Goal: Information Seeking & Learning: Learn about a topic

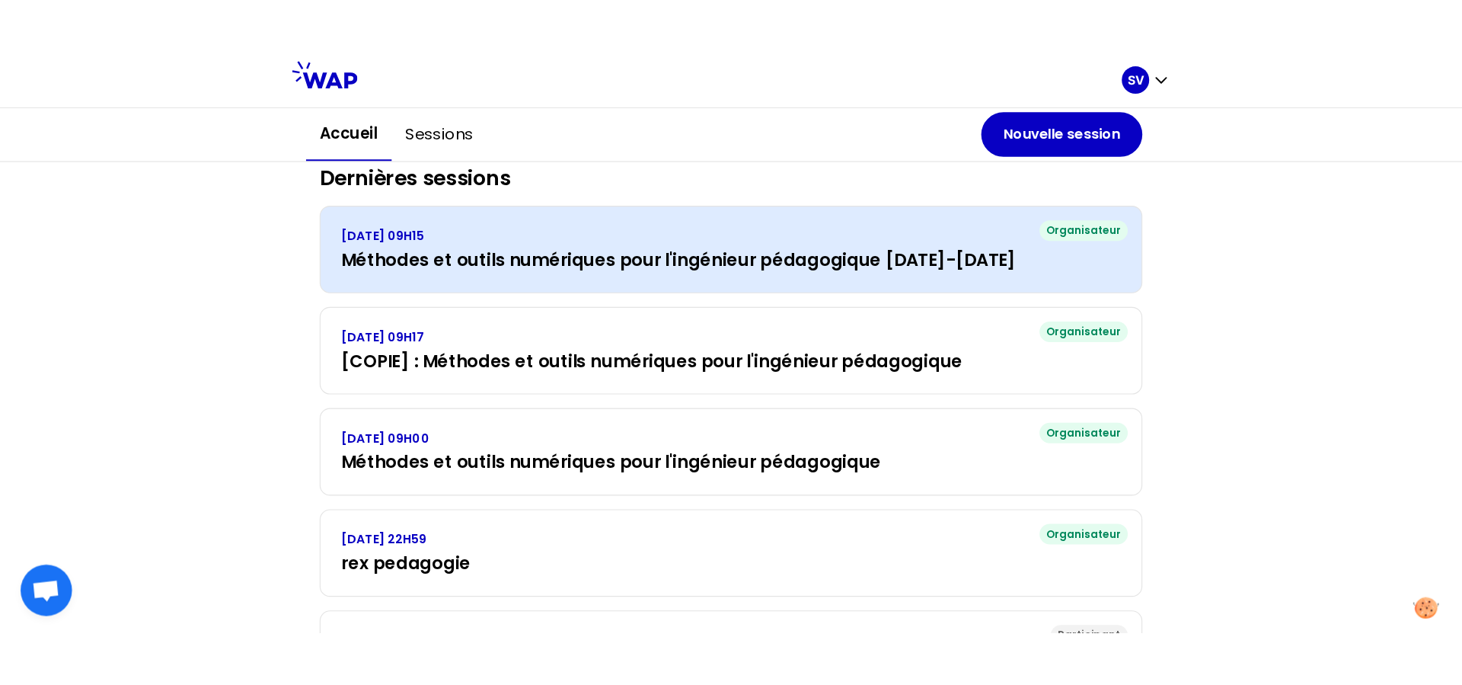
scroll to position [22, 0]
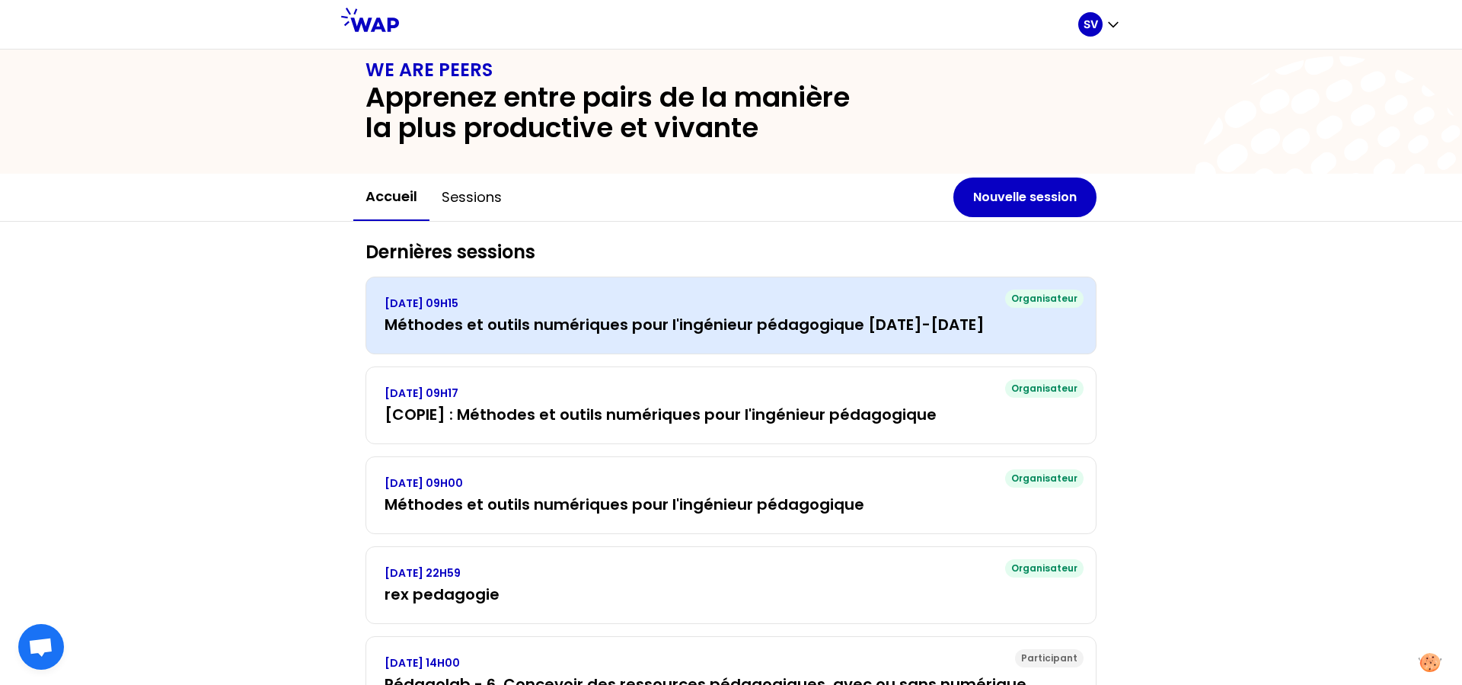
click at [550, 329] on h3 "Méthodes et outils numériques pour l'ingénieur pédagogique [DATE]-[DATE]" at bounding box center [731, 324] width 693 height 21
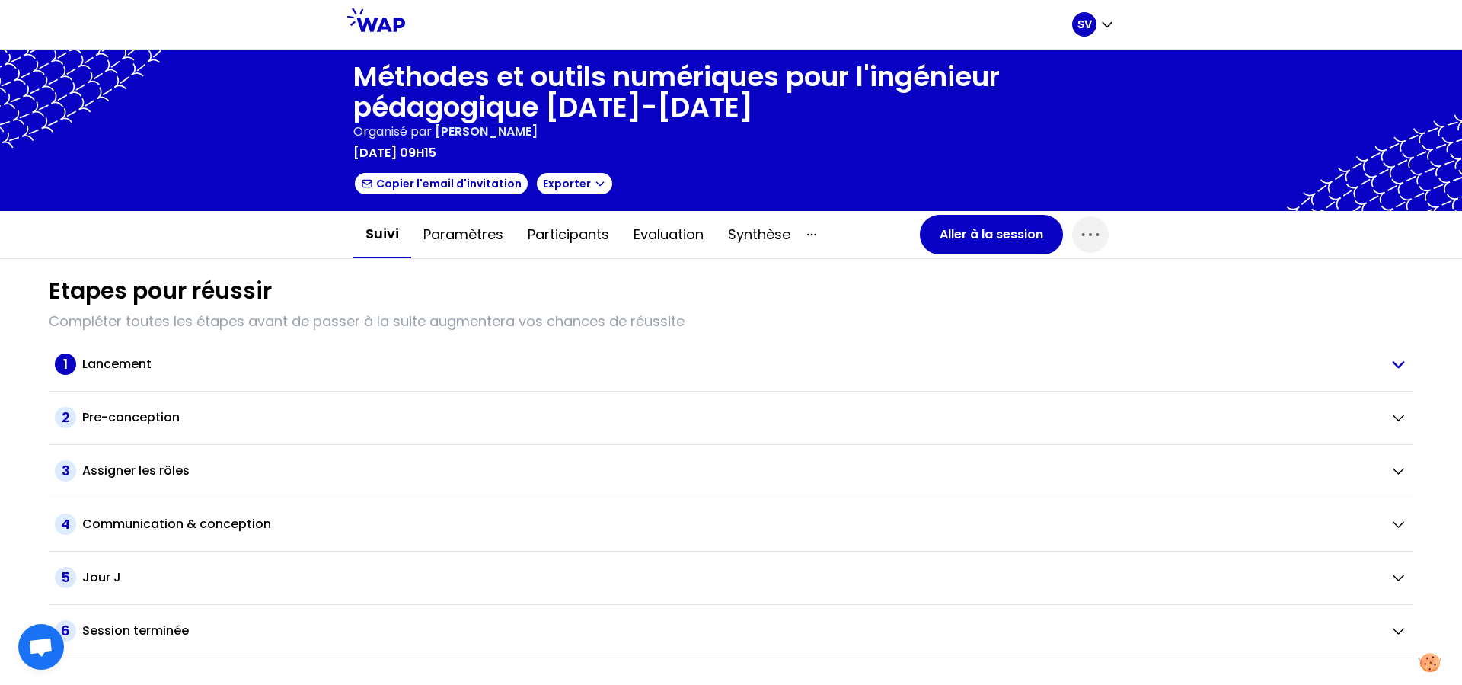
click at [122, 364] on h2 "Lancement" at bounding box center [116, 364] width 69 height 18
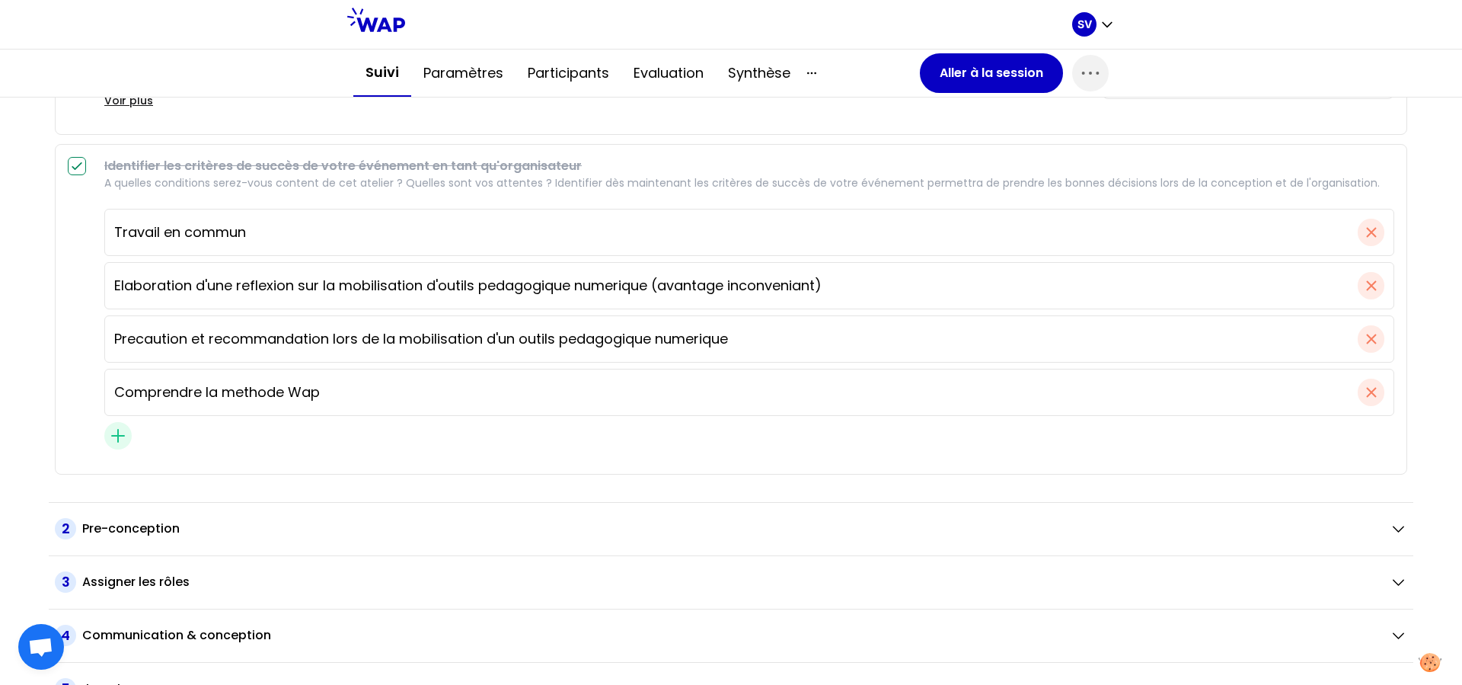
scroll to position [701, 0]
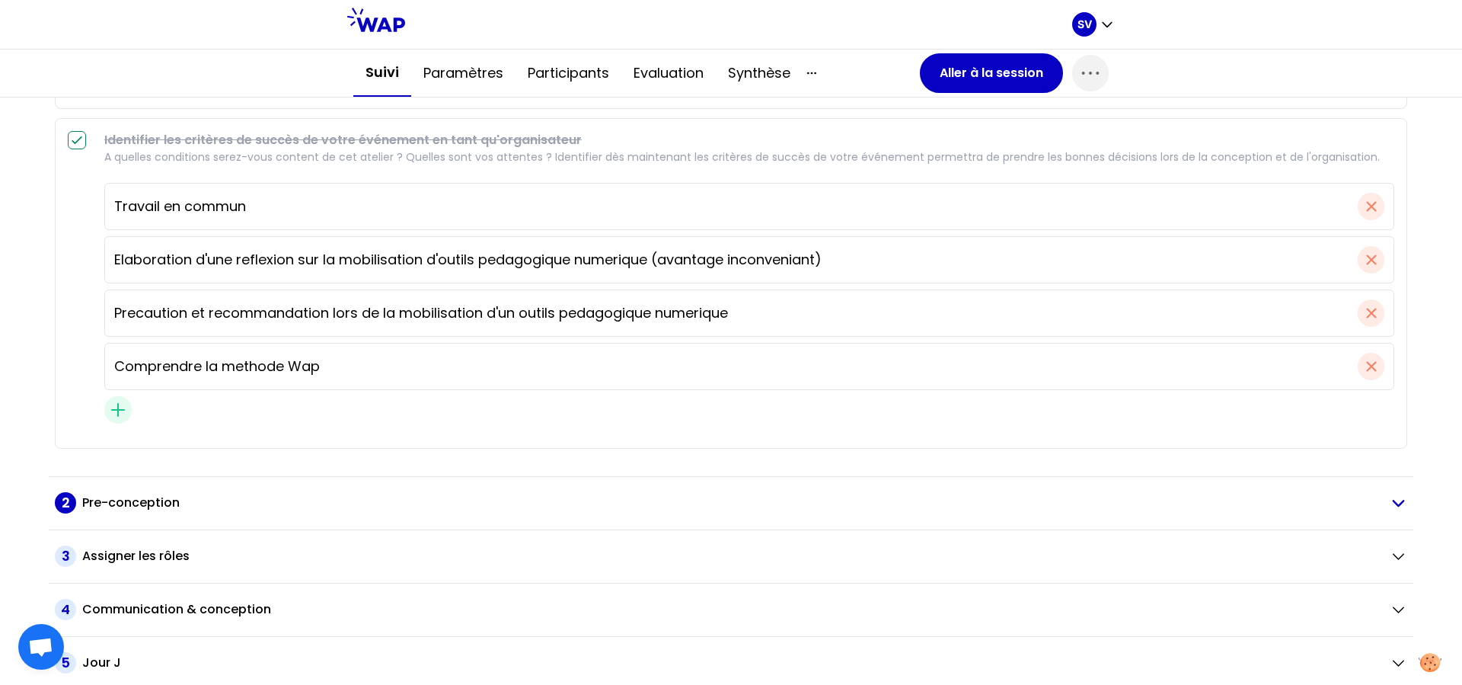
click at [135, 505] on h2 "Pre-conception" at bounding box center [130, 503] width 97 height 18
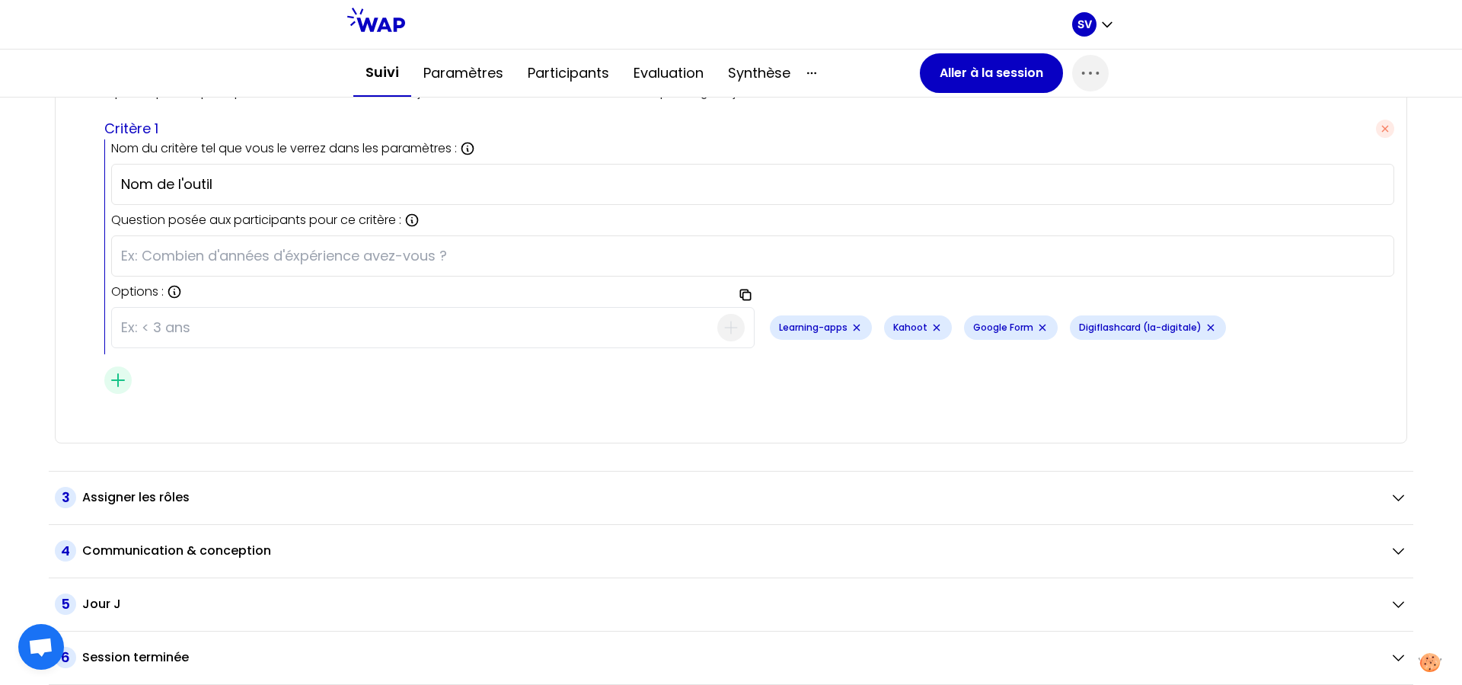
scroll to position [2488, 0]
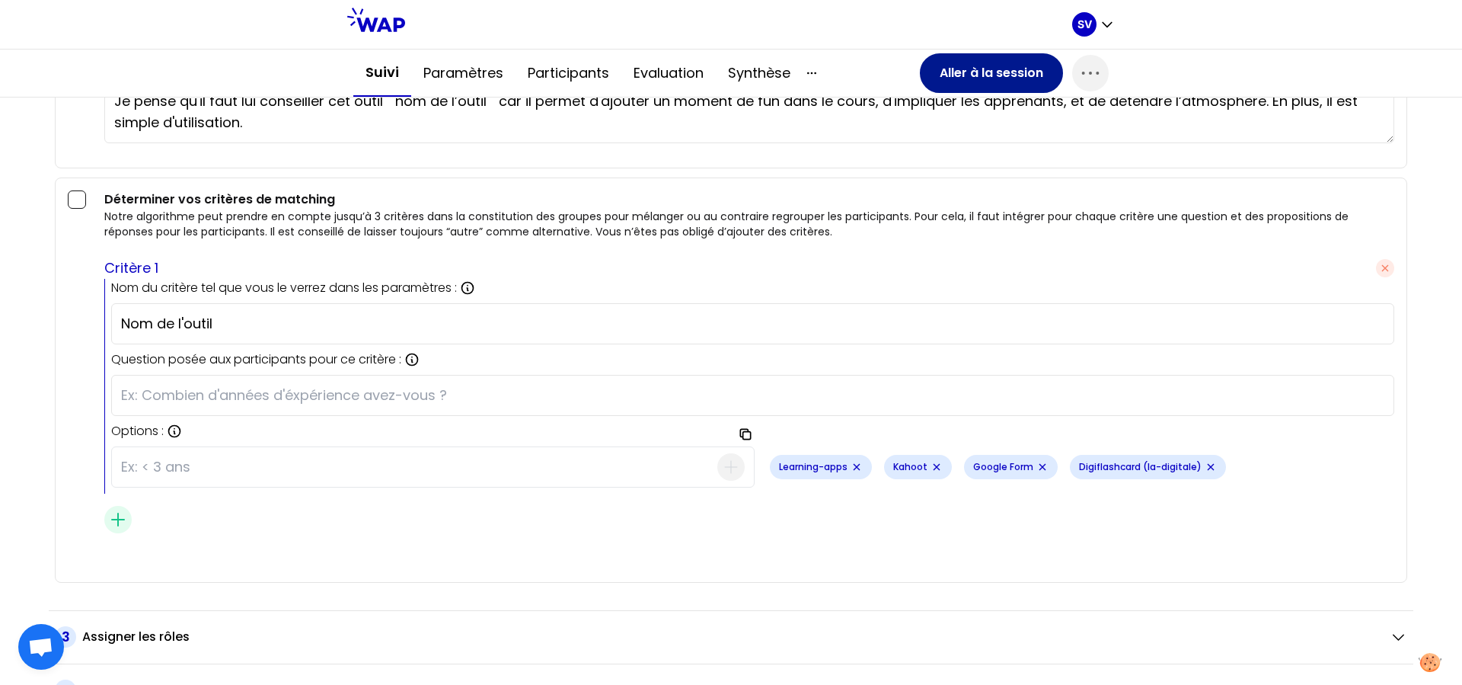
click at [972, 78] on button "Aller à la session" at bounding box center [991, 73] width 143 height 40
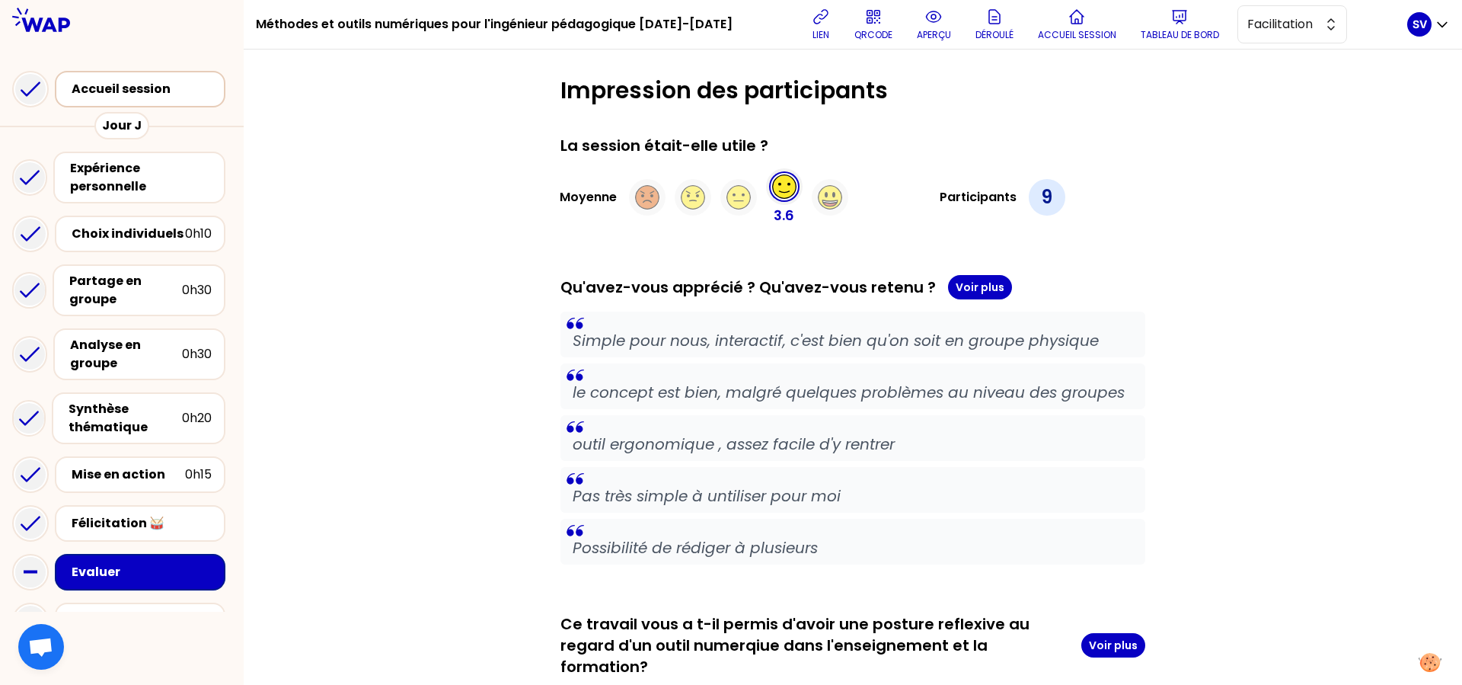
click at [137, 97] on div "Accueil session" at bounding box center [145, 89] width 146 height 18
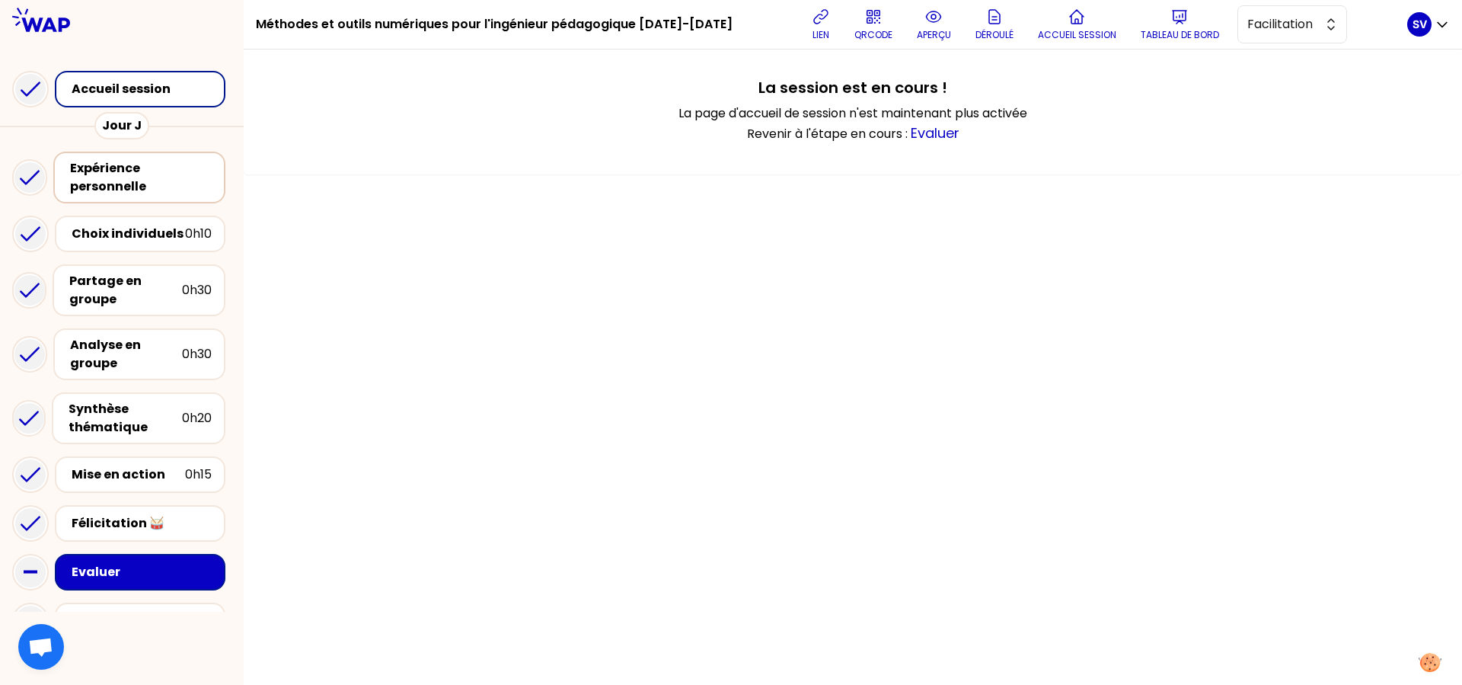
click at [157, 168] on div "Expérience personnelle" at bounding box center [141, 177] width 142 height 37
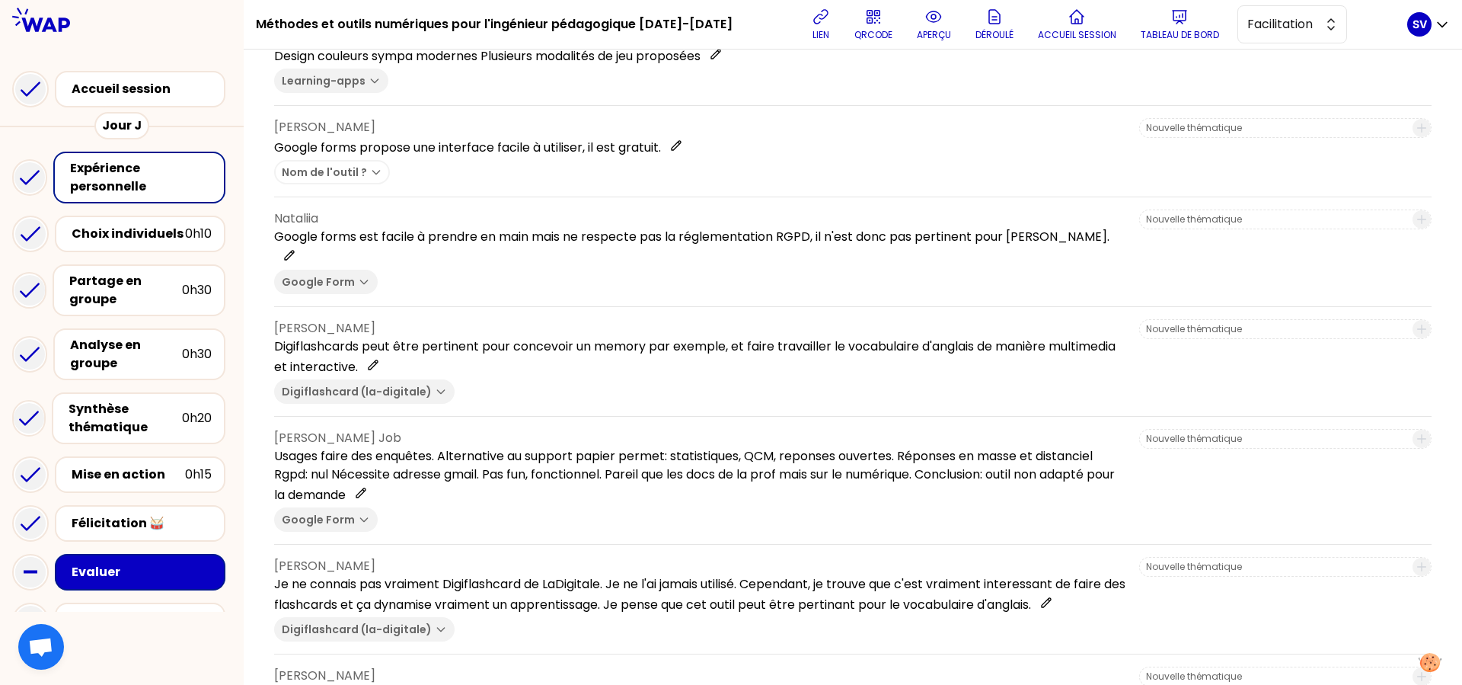
scroll to position [382, 0]
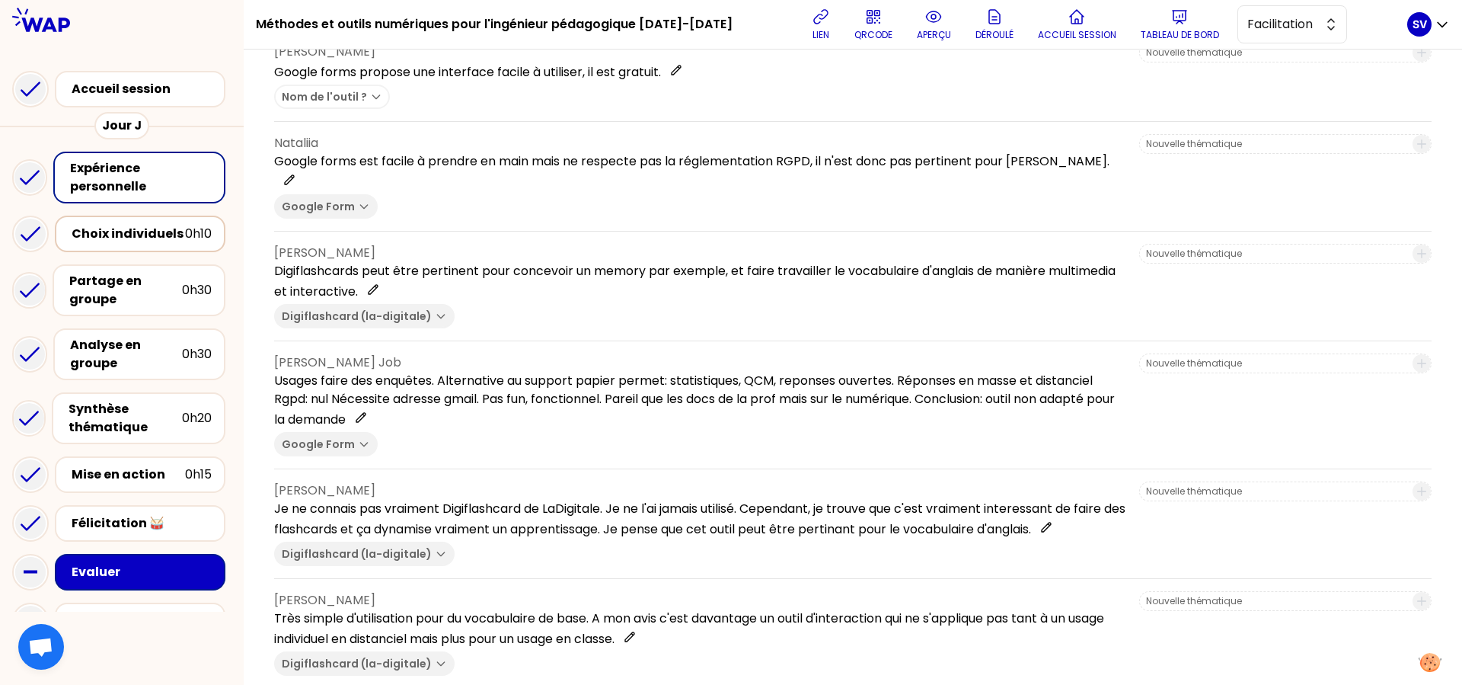
click at [126, 243] on div "Choix individuels" at bounding box center [128, 234] width 113 height 18
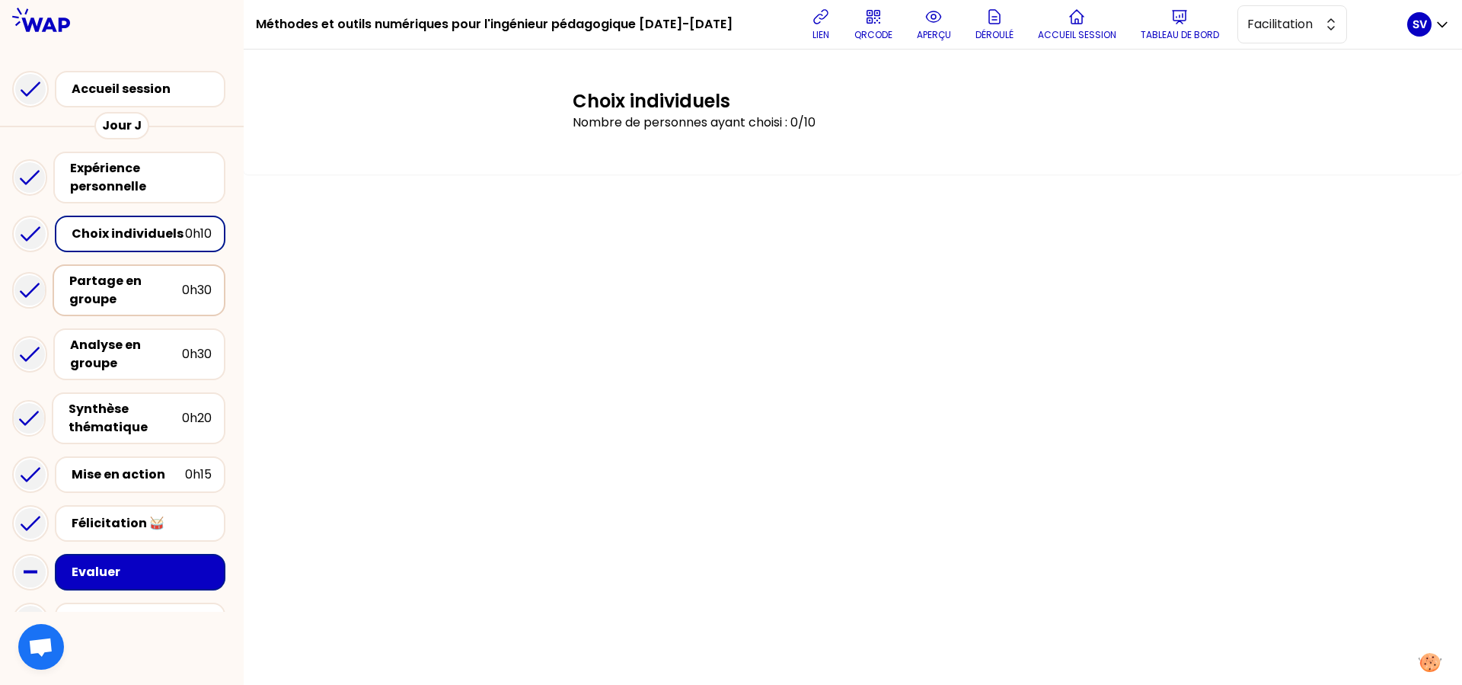
click at [117, 308] on div "Partage en groupe" at bounding box center [125, 290] width 113 height 37
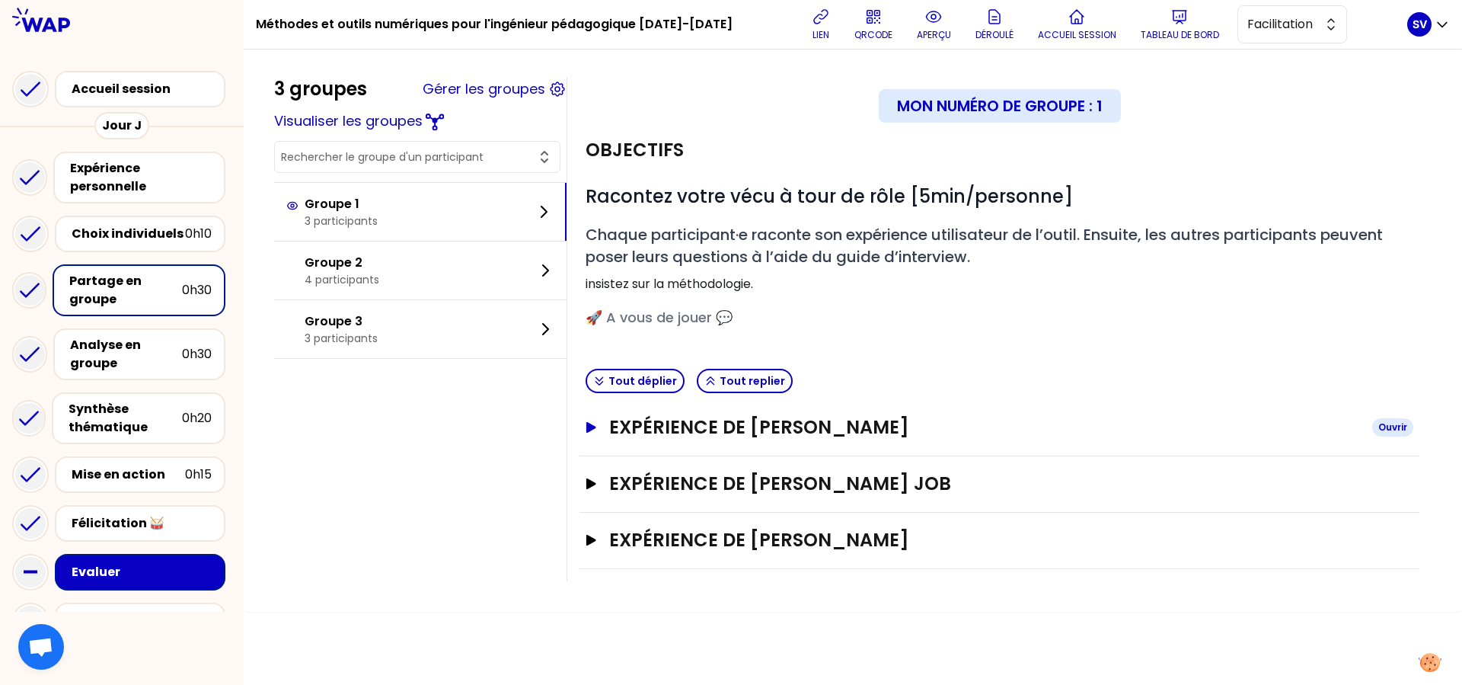
click at [628, 436] on h3 "Expérience de [PERSON_NAME]" at bounding box center [984, 427] width 751 height 24
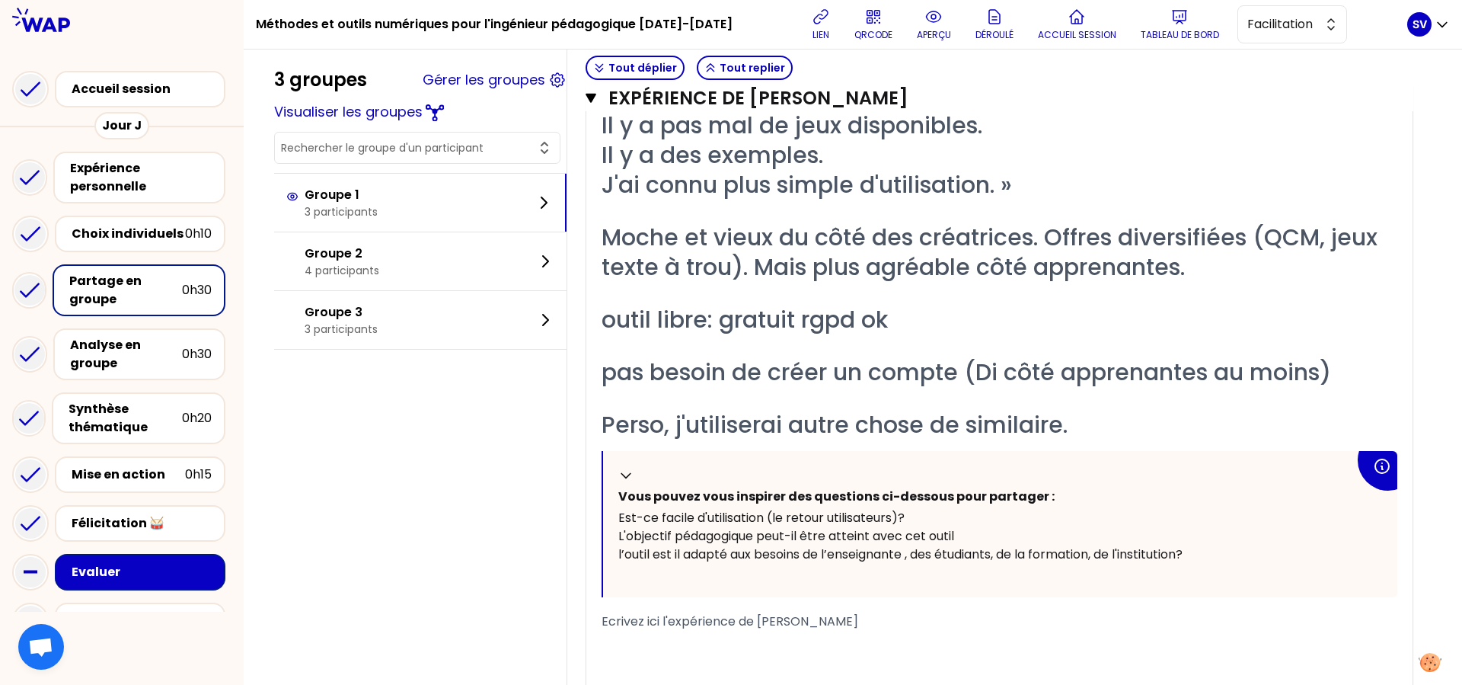
scroll to position [561, 0]
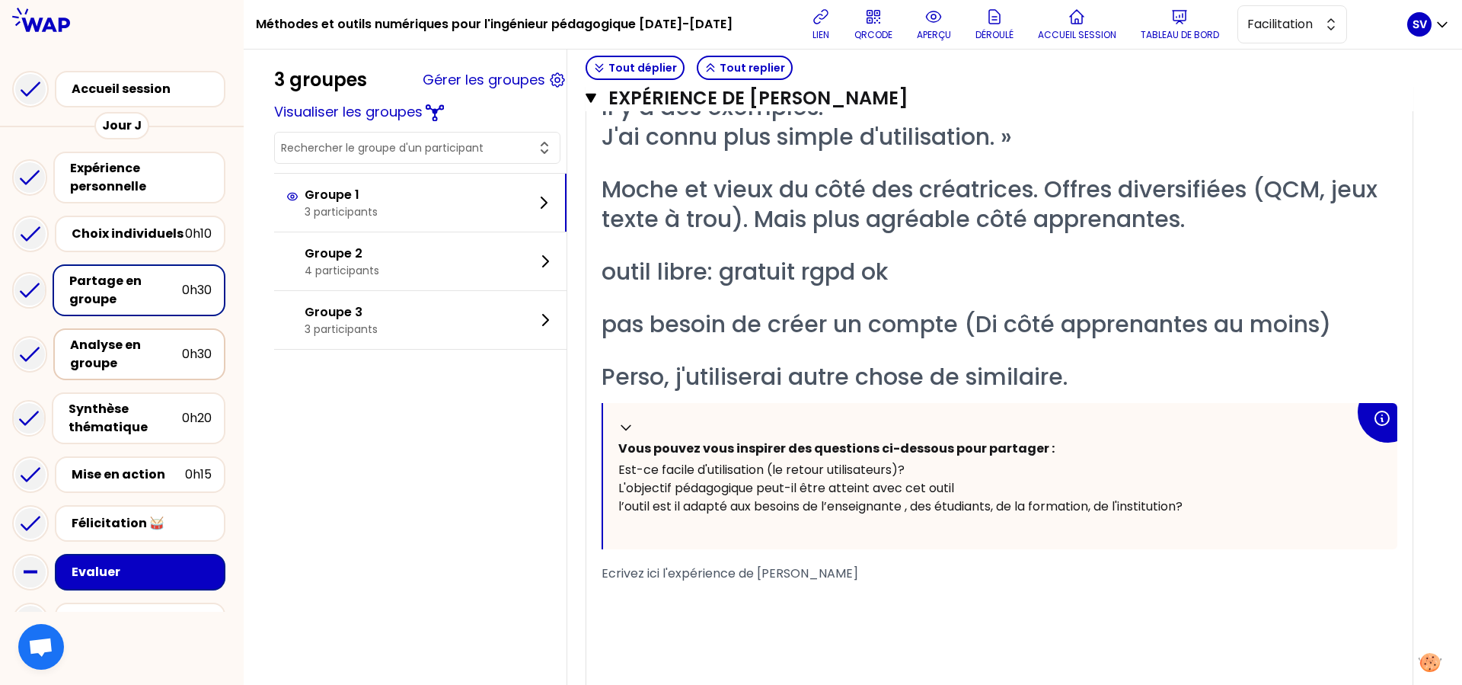
click at [138, 357] on div "Analyse en groupe" at bounding box center [126, 354] width 112 height 37
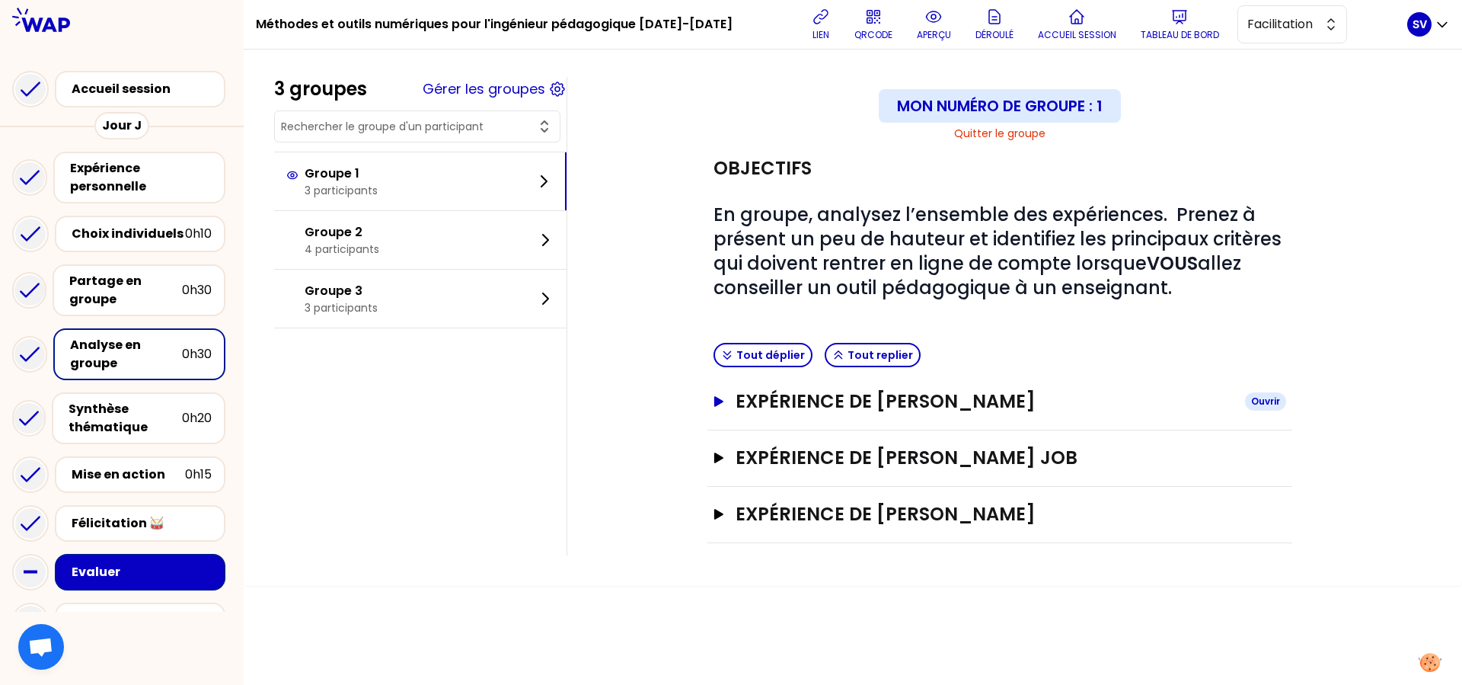
click at [820, 393] on h3 "Expérience de [PERSON_NAME]" at bounding box center [984, 401] width 497 height 24
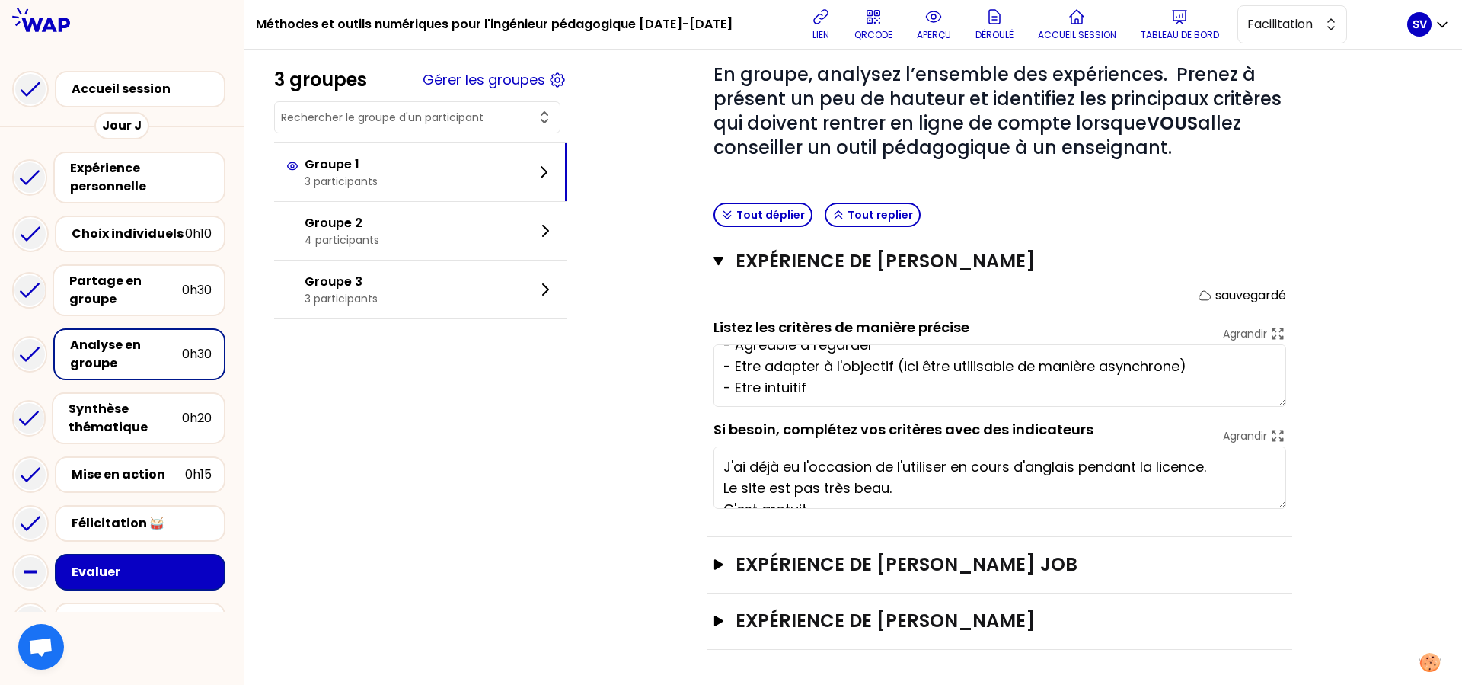
scroll to position [107, 0]
click at [97, 299] on div "Partage en groupe" at bounding box center [125, 290] width 113 height 37
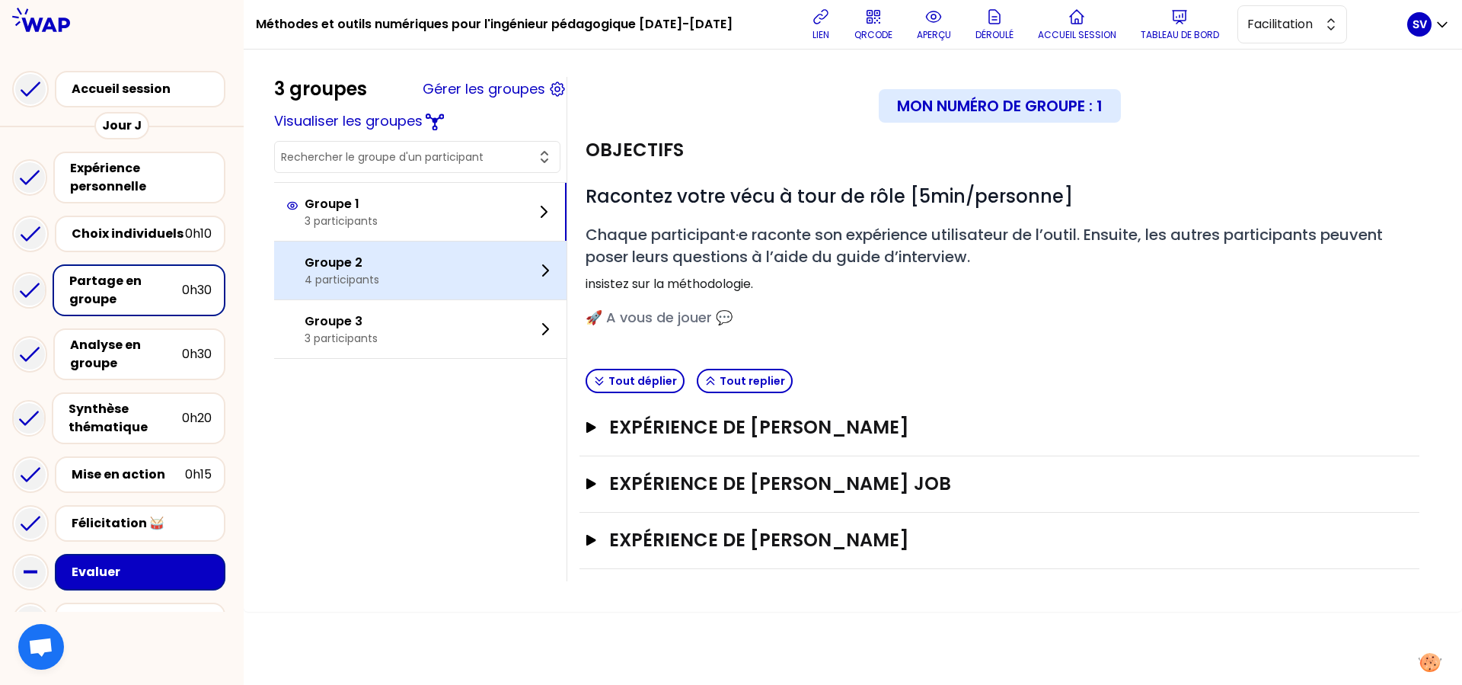
click at [396, 277] on div "Groupe 2 4 participants" at bounding box center [420, 270] width 292 height 58
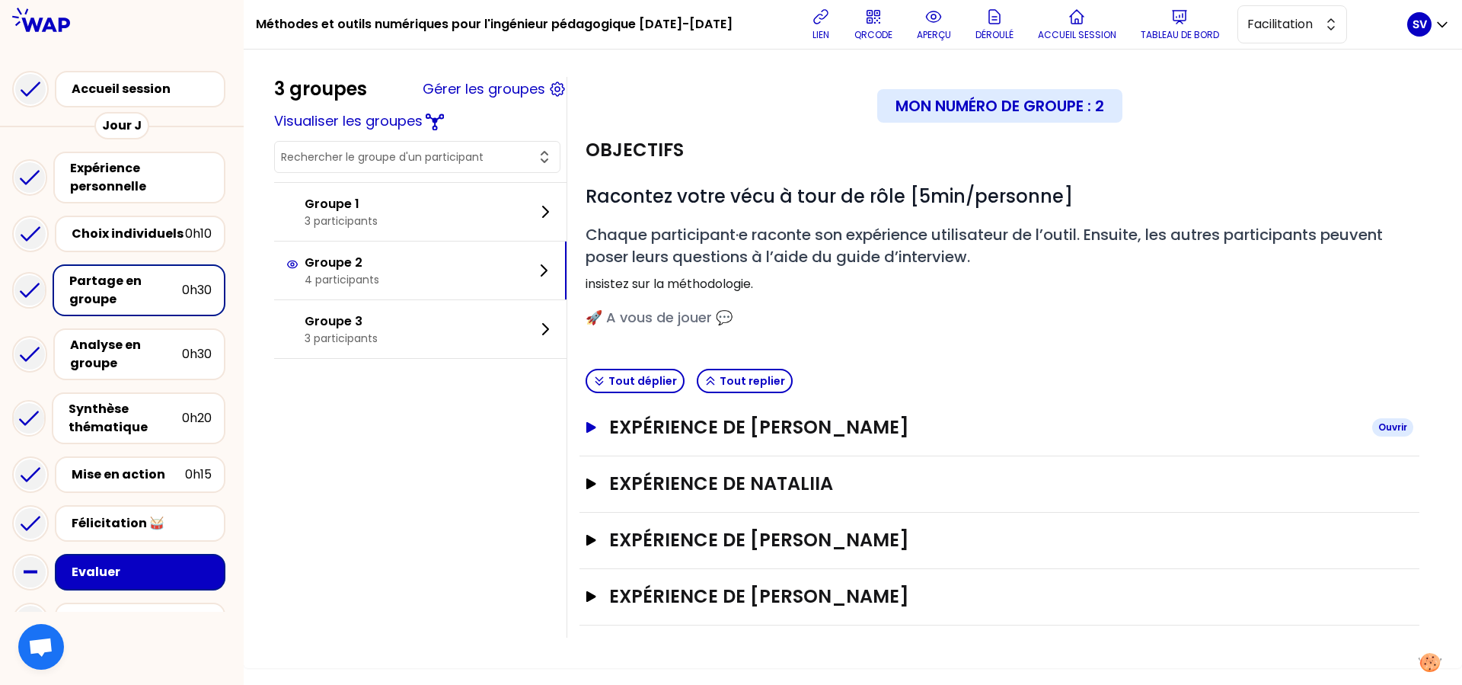
click at [696, 420] on h3 "Expérience de [PERSON_NAME]" at bounding box center [984, 427] width 751 height 24
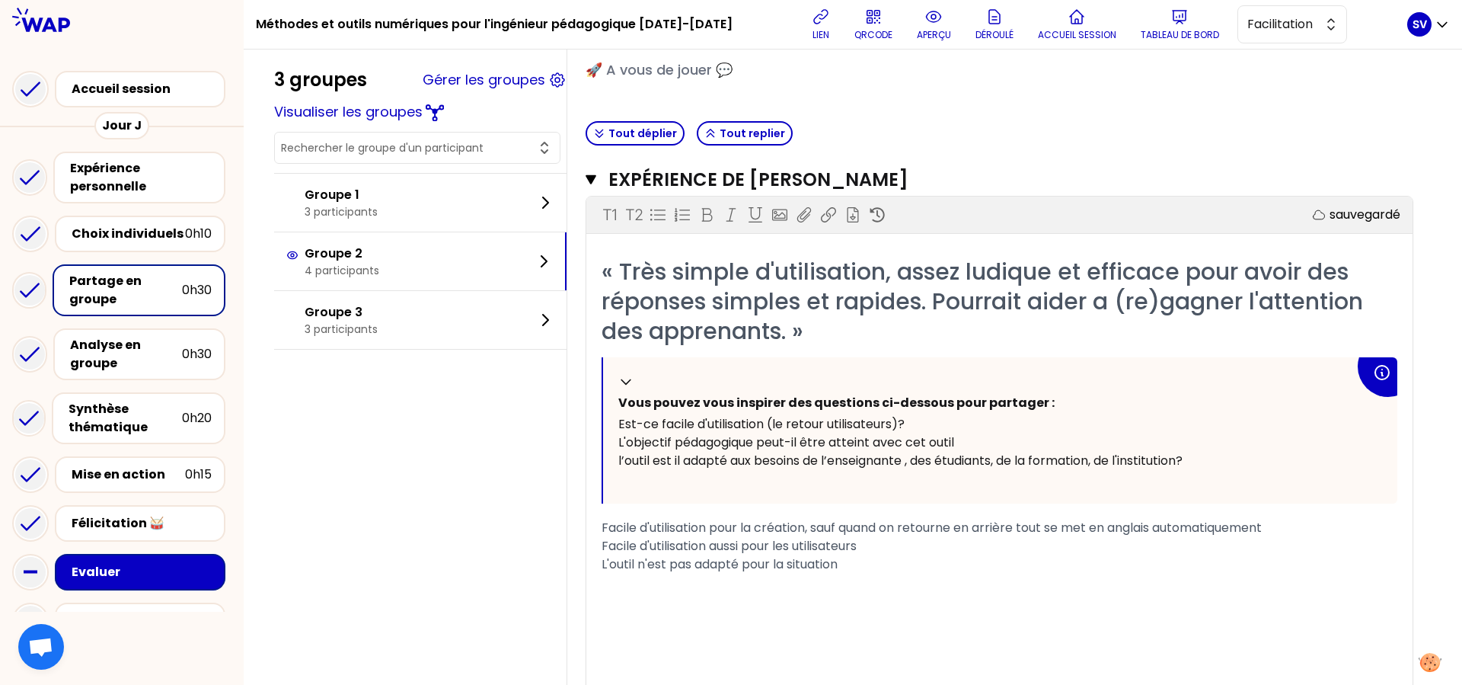
scroll to position [280, 0]
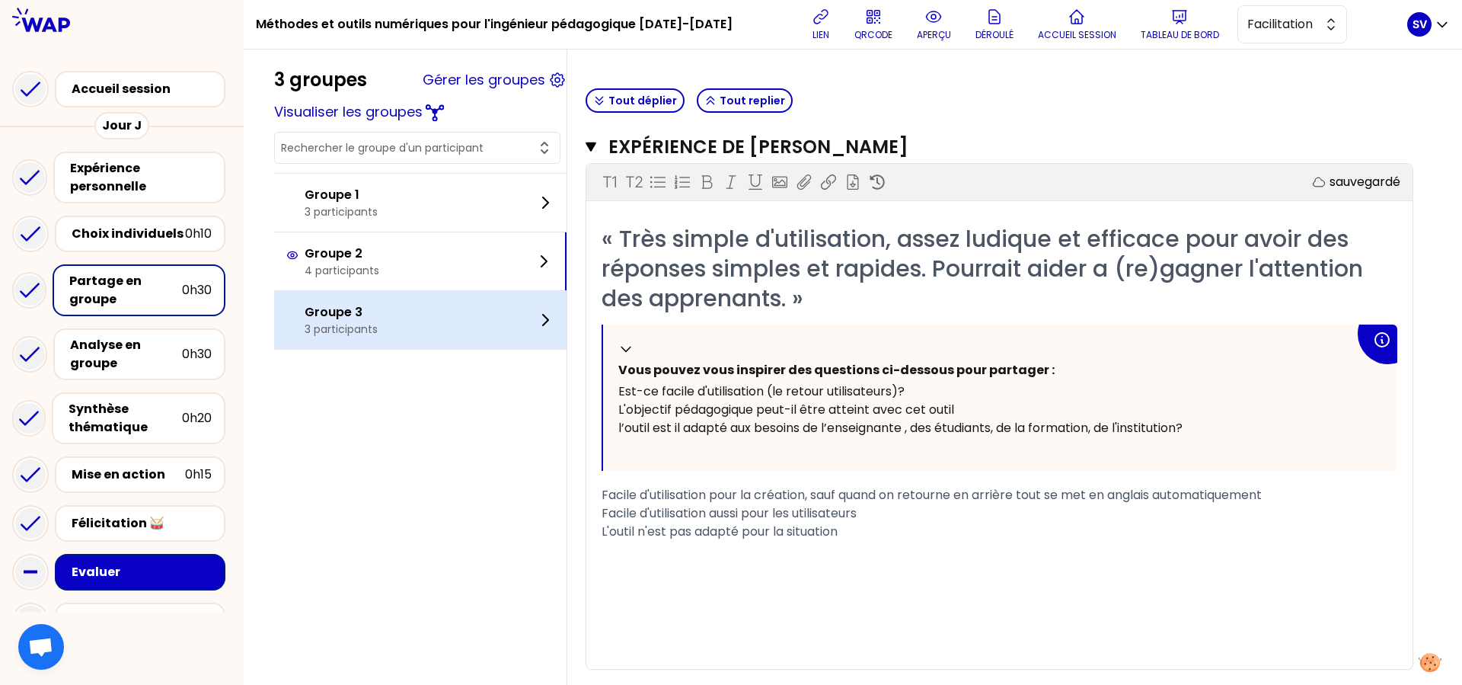
click at [306, 321] on p "3 participants" at bounding box center [341, 328] width 73 height 15
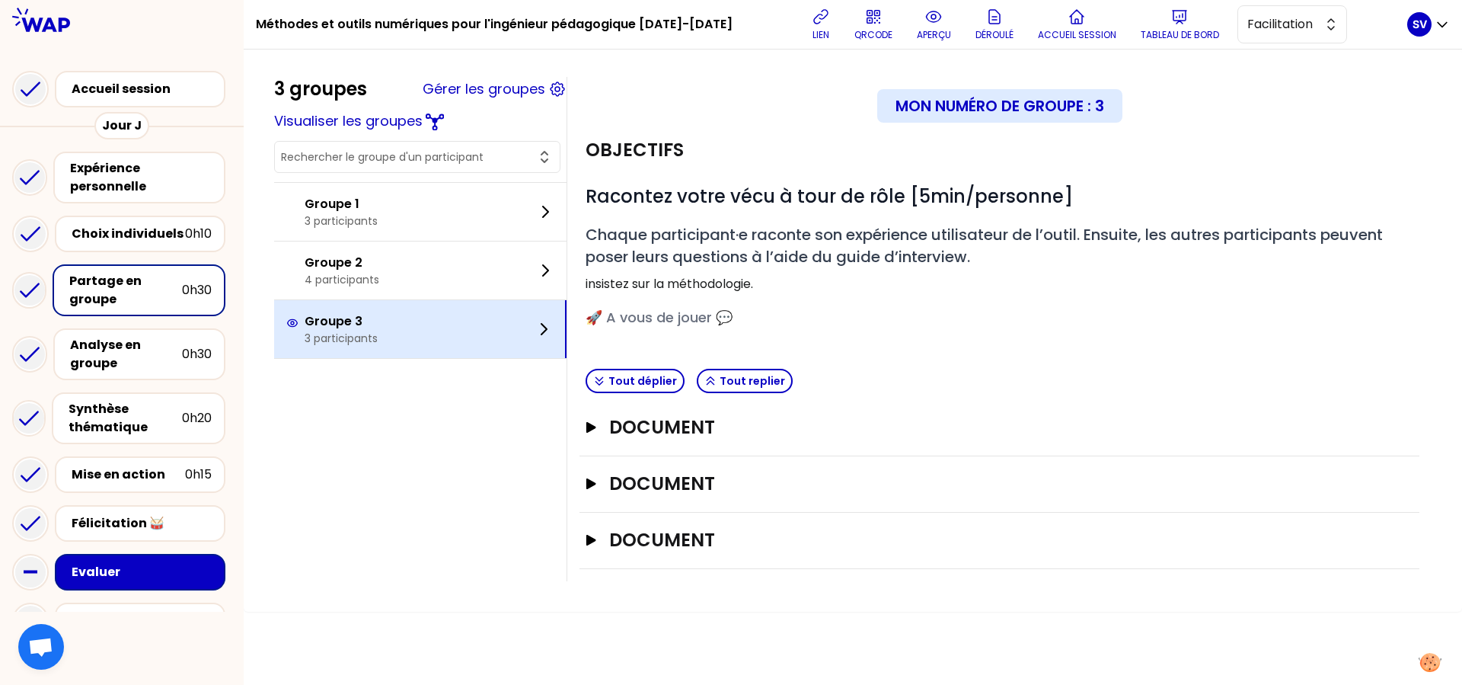
scroll to position [0, 0]
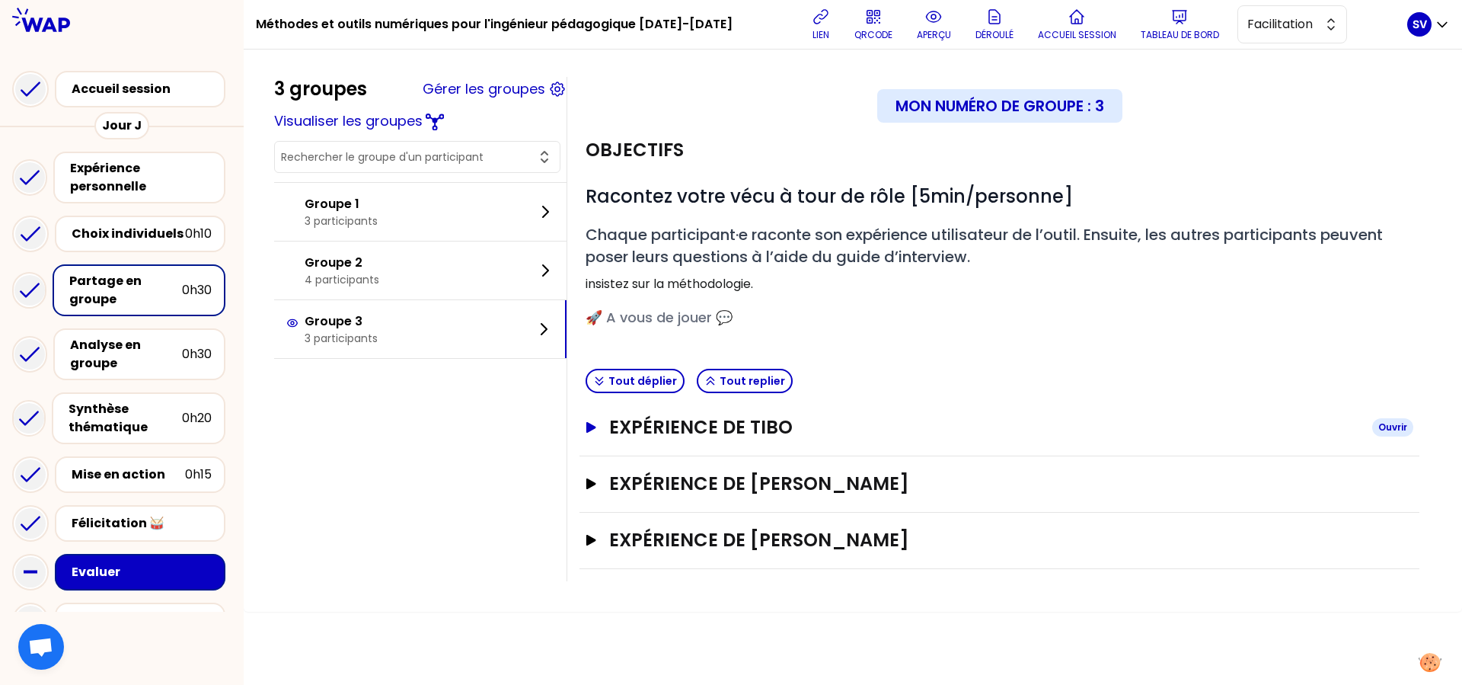
click at [708, 429] on h3 "Expérience de Tibo" at bounding box center [984, 427] width 751 height 24
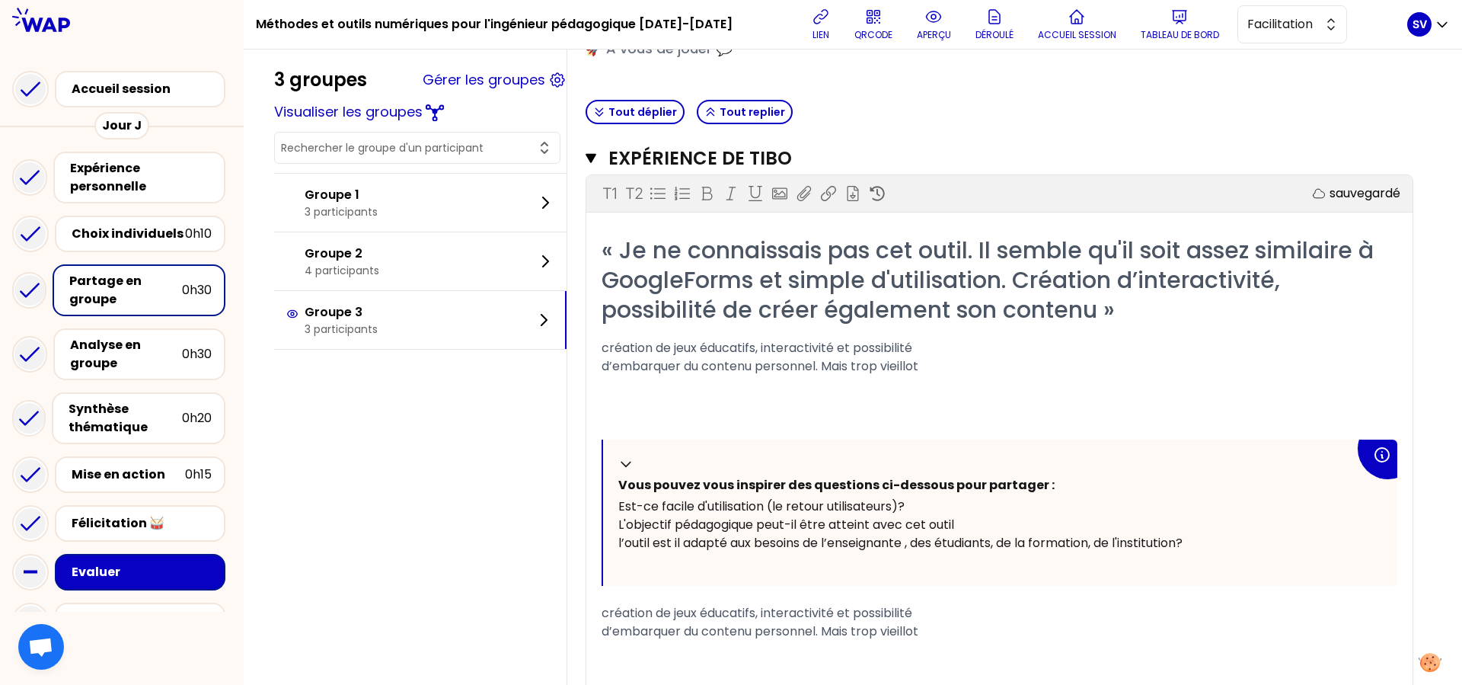
scroll to position [420, 0]
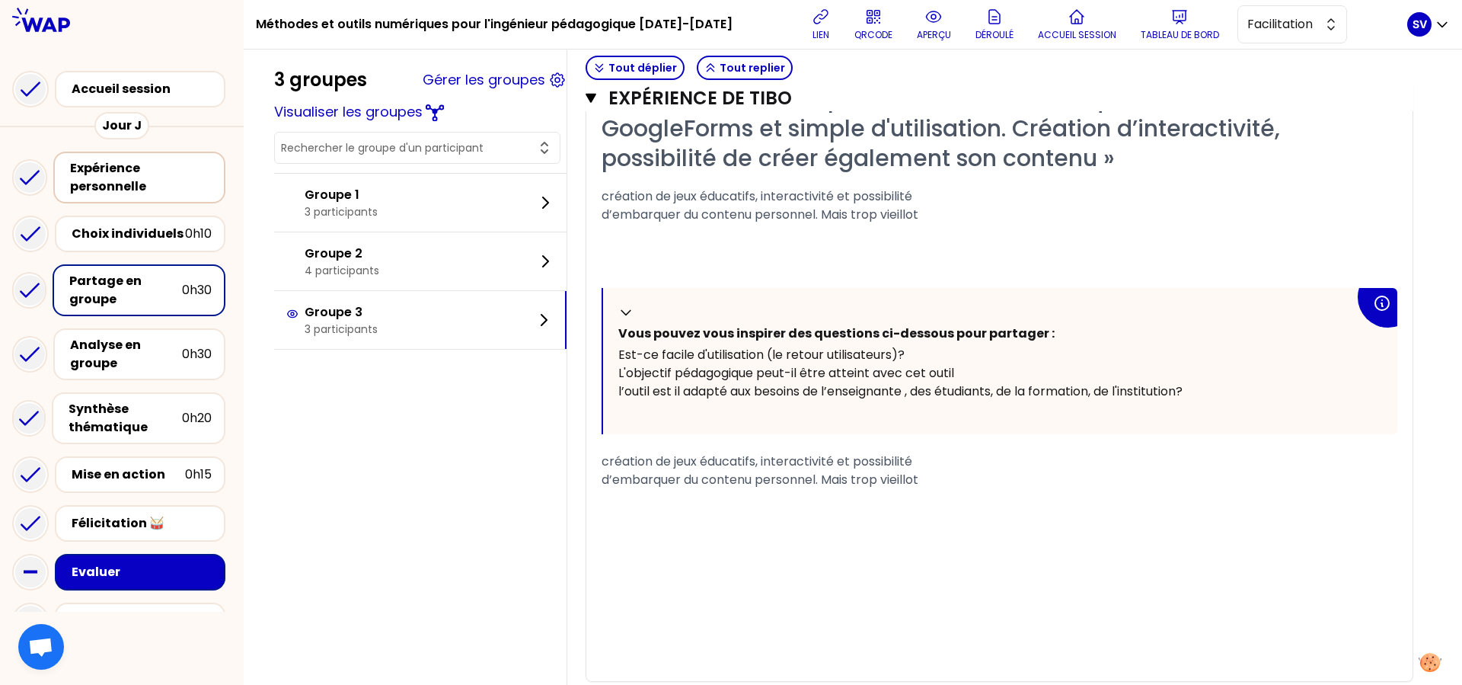
click at [114, 182] on div "Expérience personnelle" at bounding box center [141, 177] width 142 height 37
